Goal: Information Seeking & Learning: Learn about a topic

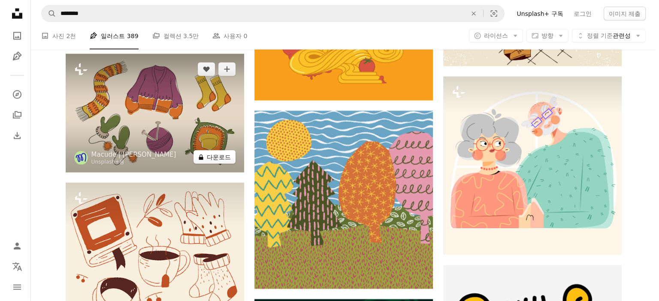
scroll to position [5102, 0]
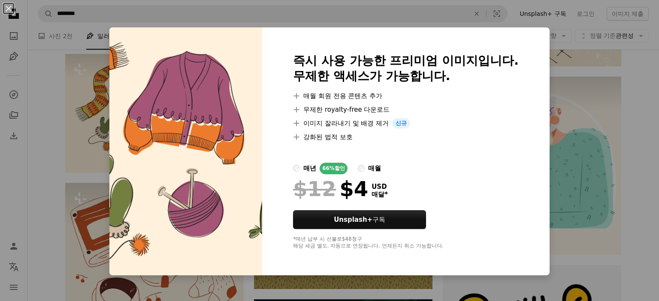
click at [269, 10] on div "An X shape 즉시 사용 가능한 프리미엄 이미지입니다. 무제한 액세스가 가능합니다. A plus sign 매월 회원 전용 콘텐츠 추가 A…" at bounding box center [329, 150] width 659 height 301
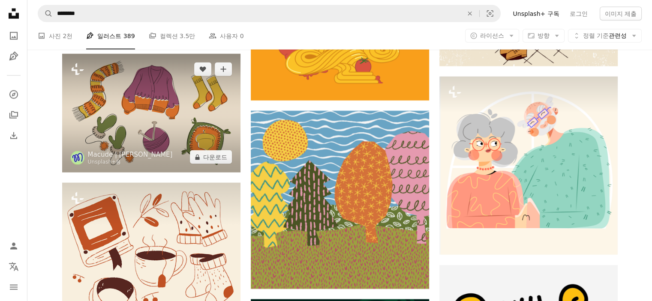
click at [126, 94] on img at bounding box center [151, 113] width 178 height 119
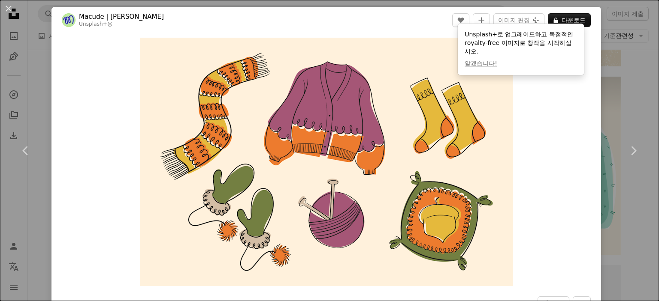
scroll to position [43, 0]
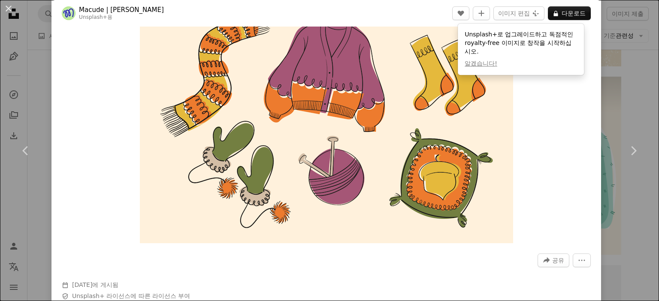
click at [577, 141] on div "Zoom in" at bounding box center [325, 119] width 549 height 257
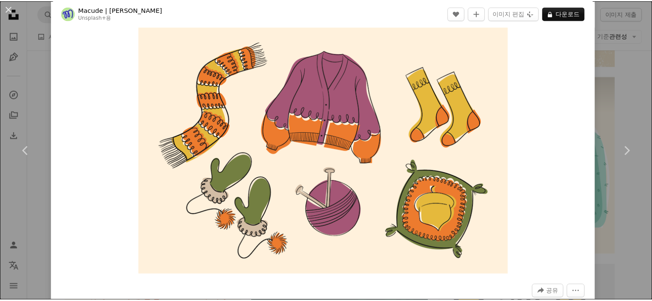
scroll to position [16, 0]
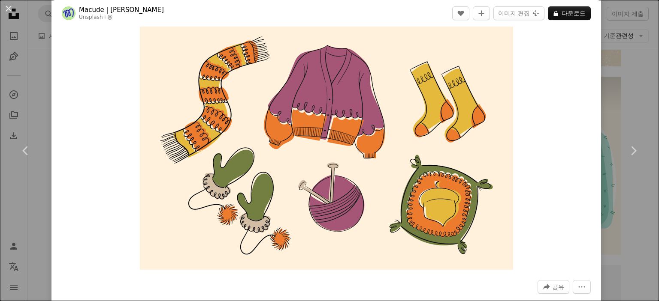
click at [641, 236] on div "An X shape Chevron left Chevron right Macude | [PERSON_NAME] Unsplash+ 용 A hear…" at bounding box center [329, 150] width 659 height 301
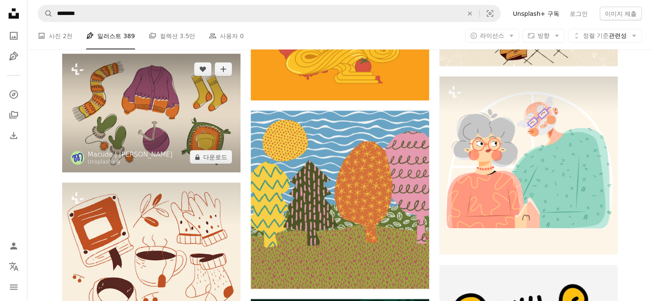
click at [168, 98] on img at bounding box center [151, 113] width 178 height 119
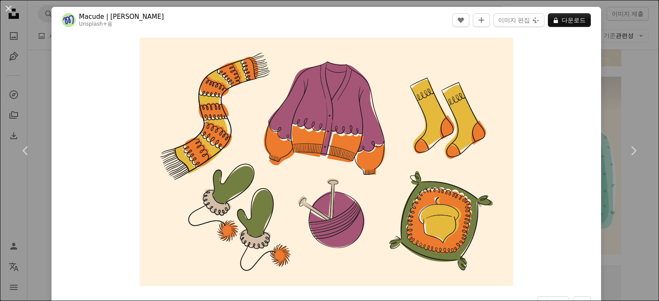
click at [633, 76] on div "An X shape Chevron left Chevron right Macude | [PERSON_NAME] Unsplash+ 용 A hear…" at bounding box center [329, 150] width 659 height 301
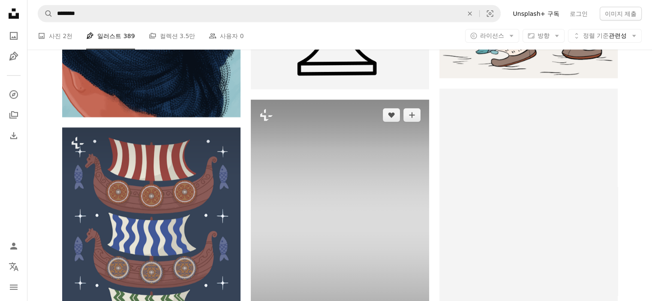
scroll to position [9176, 0]
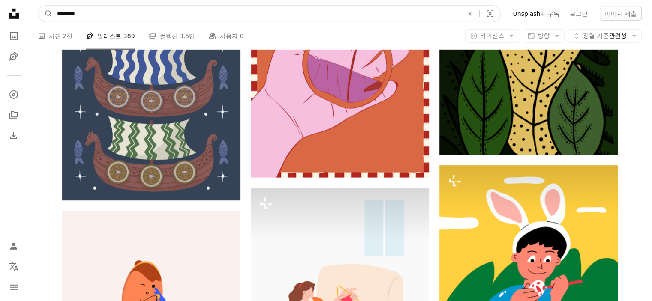
click at [132, 12] on input "********" at bounding box center [257, 14] width 408 height 16
type input "***"
click at [38, 6] on button "A magnifying glass" at bounding box center [45, 14] width 15 height 16
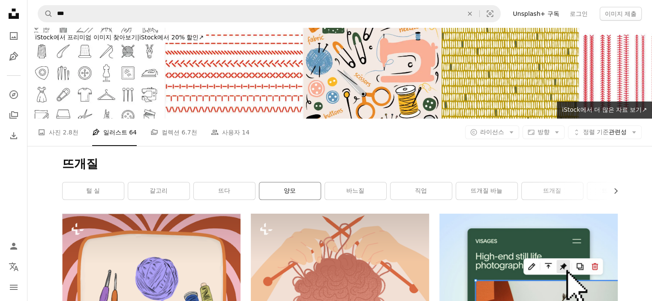
scroll to position [129, 0]
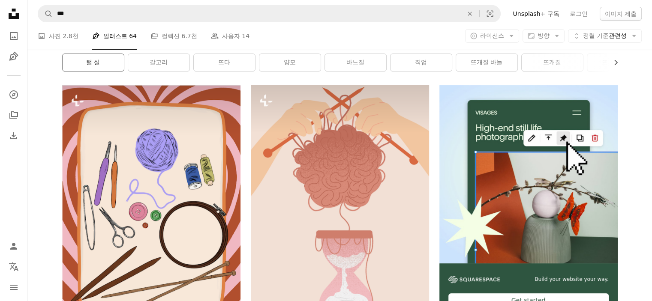
click at [87, 63] on link "털 실" at bounding box center [93, 62] width 61 height 17
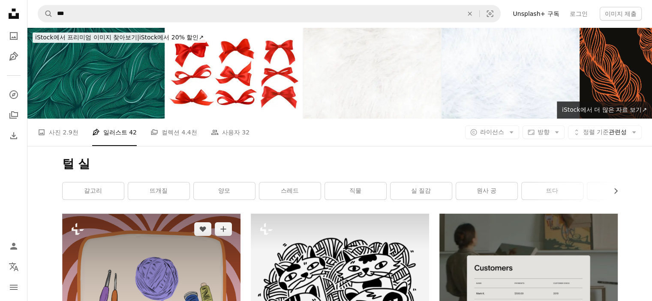
scroll to position [86, 0]
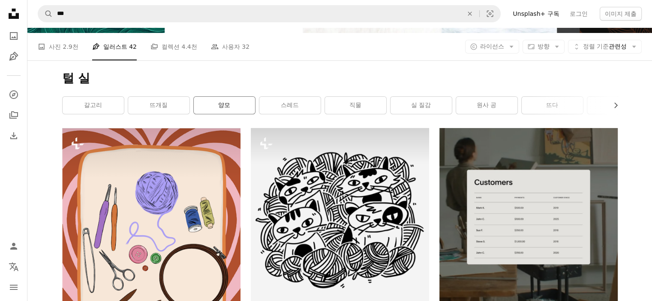
click at [226, 101] on link "양모" at bounding box center [224, 105] width 61 height 17
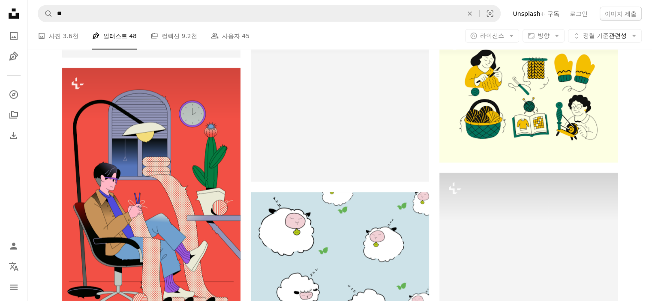
scroll to position [2358, 0]
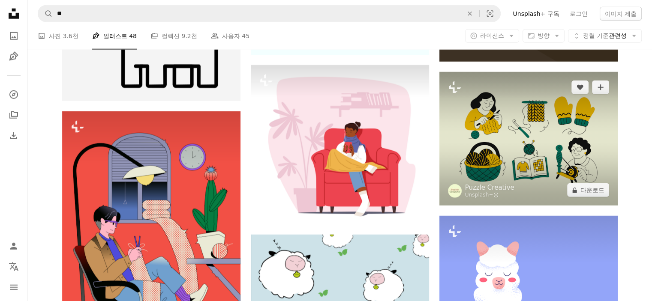
click at [553, 156] on img at bounding box center [529, 139] width 178 height 134
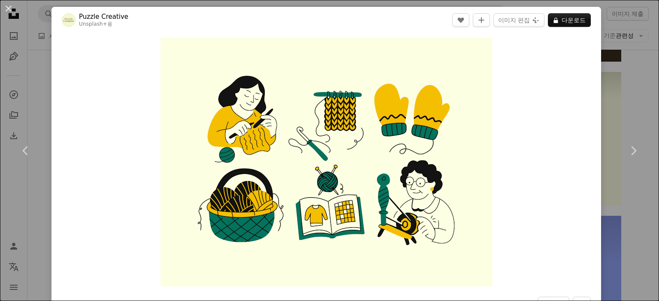
click at [530, 85] on div "Zoom in" at bounding box center [325, 162] width 549 height 258
click at [41, 111] on link "Chevron left" at bounding box center [25, 151] width 51 height 82
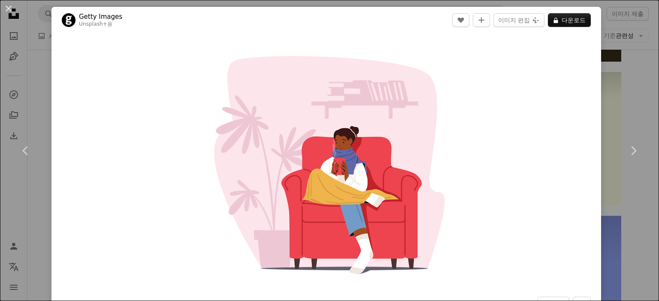
click at [630, 67] on div "An X shape Chevron left Chevron right Getty Images Unsplash+ 용 A heart A plus s…" at bounding box center [329, 150] width 659 height 301
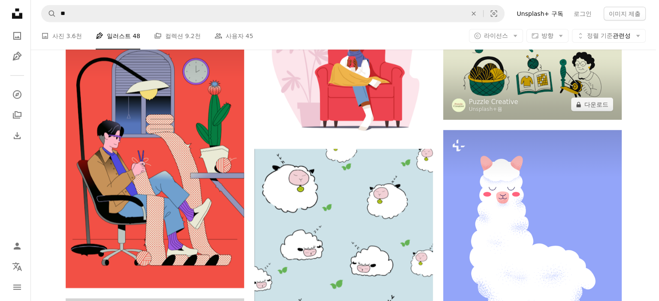
scroll to position [2401, 0]
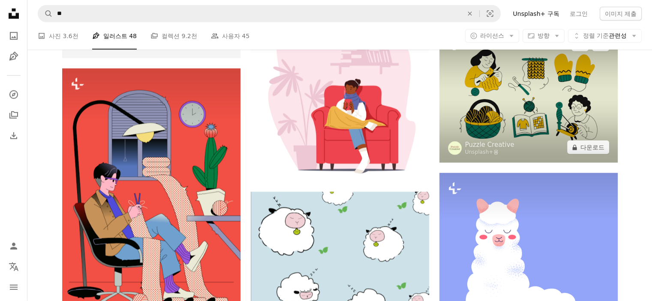
click at [551, 101] on img at bounding box center [529, 96] width 178 height 134
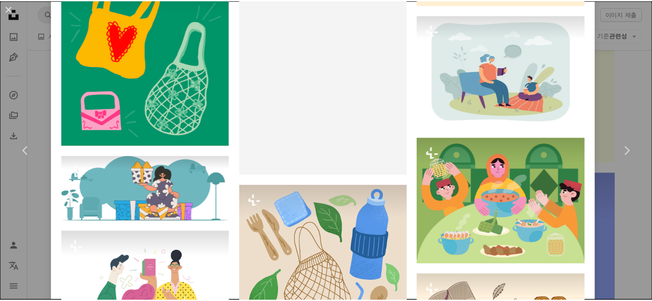
scroll to position [2015, 0]
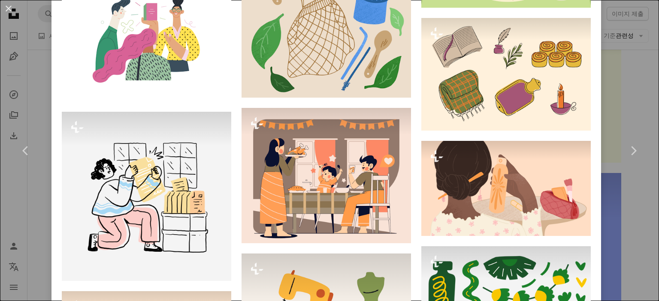
click at [643, 78] on div "An X shape Chevron left Chevron right Puzzle Creative Unsplash+ 용 A heart A plu…" at bounding box center [329, 150] width 659 height 301
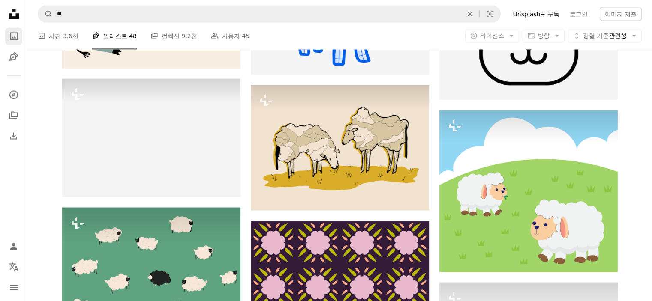
scroll to position [4845, 0]
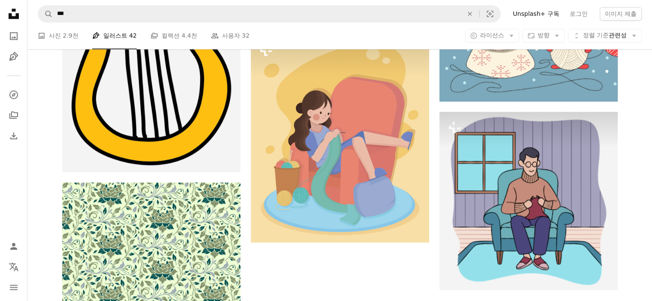
scroll to position [86, 0]
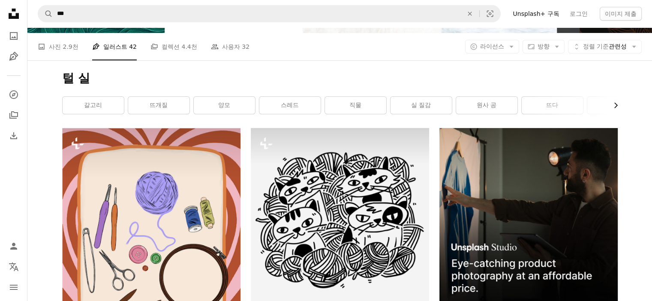
click at [616, 104] on icon "Chevron right" at bounding box center [615, 105] width 9 height 9
click at [615, 105] on icon "Chevron right" at bounding box center [615, 105] width 9 height 9
click at [396, 101] on link "뜨다" at bounding box center [389, 105] width 61 height 17
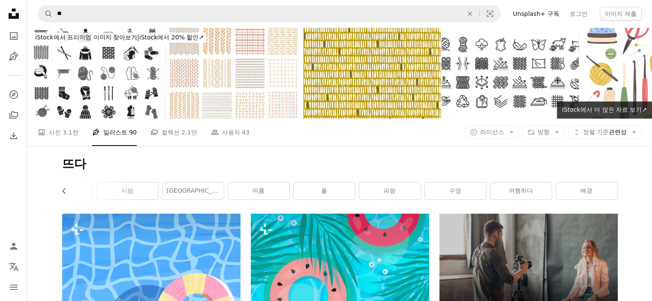
click at [65, 201] on div "뜨다 Chevron left 부동 물 사람 파리 여름 풀 파랑 수영 여행하다 배경" at bounding box center [340, 180] width 576 height 68
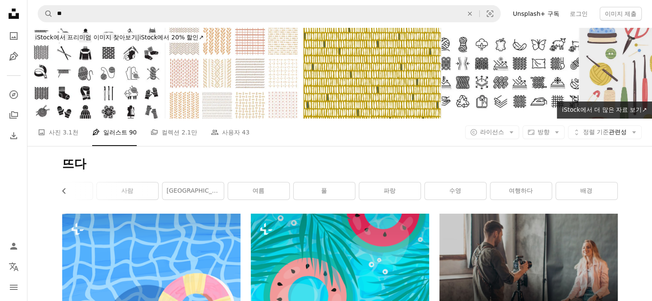
click at [626, 59] on img at bounding box center [648, 72] width 137 height 91
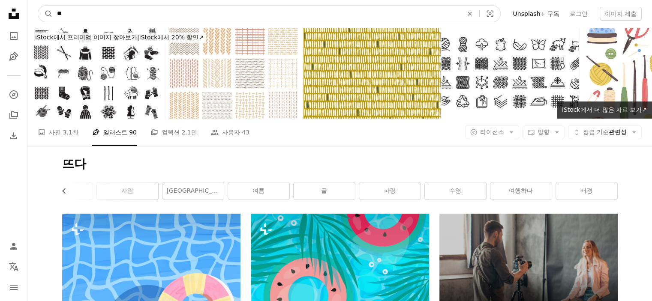
drag, startPoint x: 95, startPoint y: 15, endPoint x: 0, endPoint y: 24, distance: 95.2
type input "****"
click button "A magnifying glass" at bounding box center [45, 14] width 15 height 16
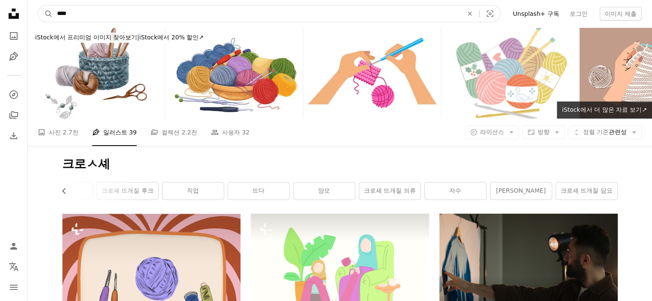
click at [75, 14] on input "****" at bounding box center [257, 14] width 408 height 16
type input "***"
click button "A magnifying glass" at bounding box center [45, 14] width 15 height 16
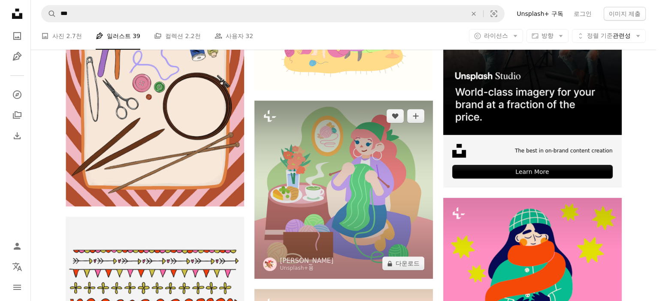
scroll to position [300, 0]
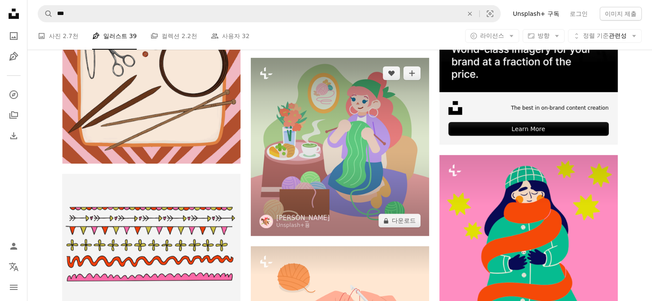
click at [348, 142] on img at bounding box center [340, 147] width 178 height 178
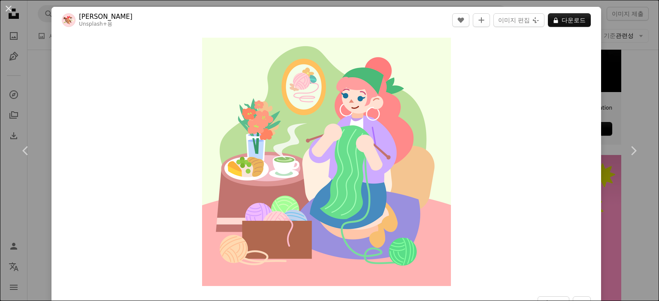
click at [630, 74] on div "An X shape Chevron left Chevron right Jo Yee Leong Unsplash+ 용 A heart A plus s…" at bounding box center [329, 150] width 659 height 301
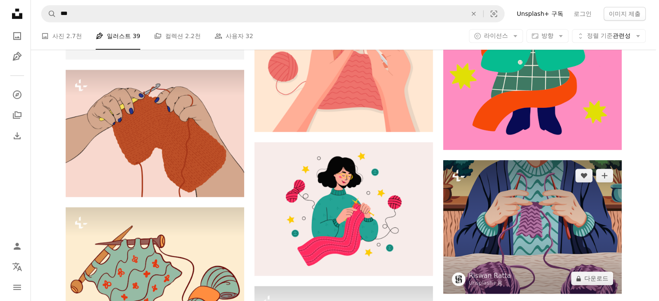
scroll to position [600, 0]
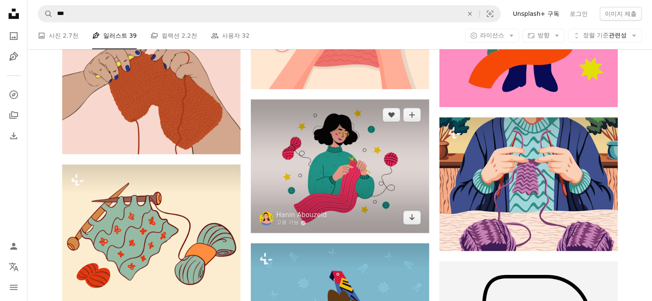
click at [322, 148] on img at bounding box center [340, 166] width 178 height 134
